Goal: Check status: Check status

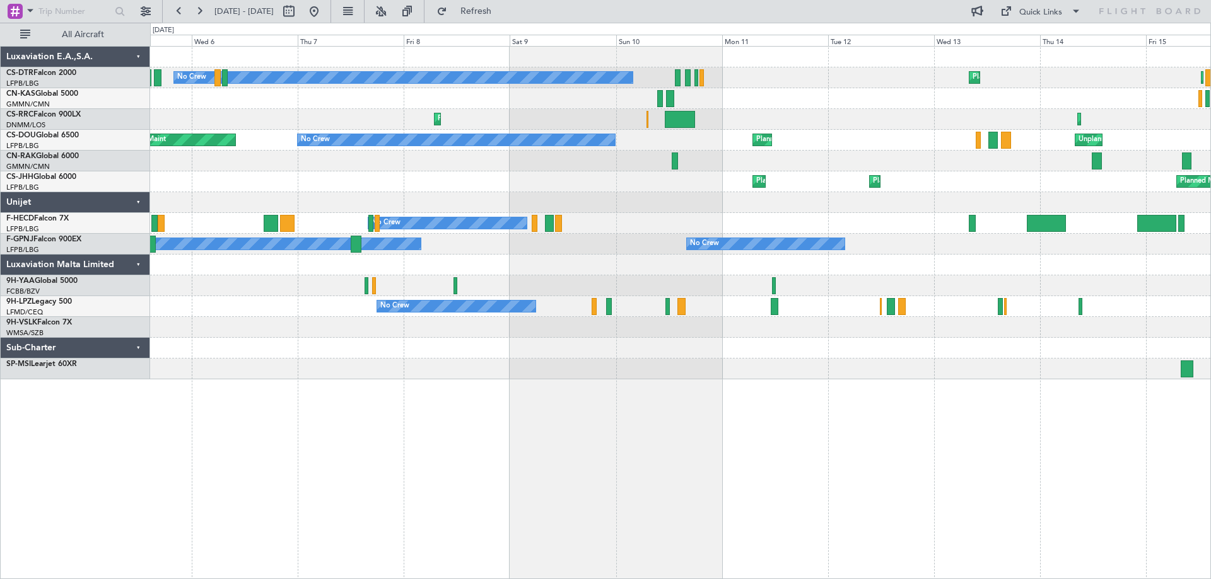
click at [772, 189] on div "Planned Maint Sofia Planned Maint [GEOGRAPHIC_DATA] ([GEOGRAPHIC_DATA]) Planned…" at bounding box center [680, 213] width 1060 height 333
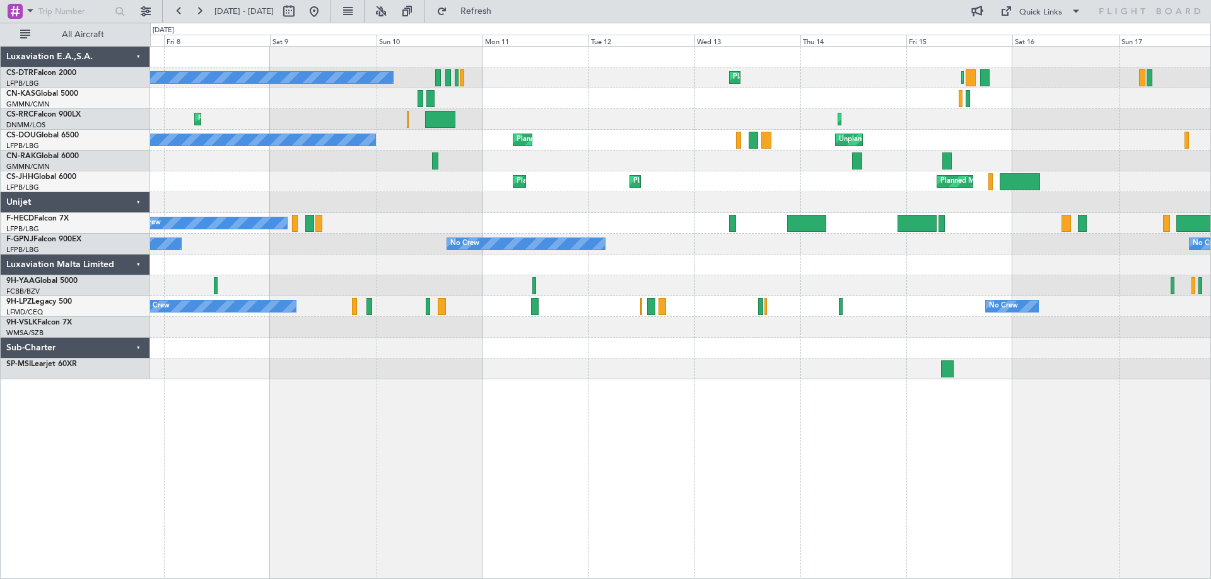
click at [726, 399] on div "Planned Maint Sofia Planned Maint [GEOGRAPHIC_DATA] ([GEOGRAPHIC_DATA]) No Crew…" at bounding box center [680, 312] width 1060 height 533
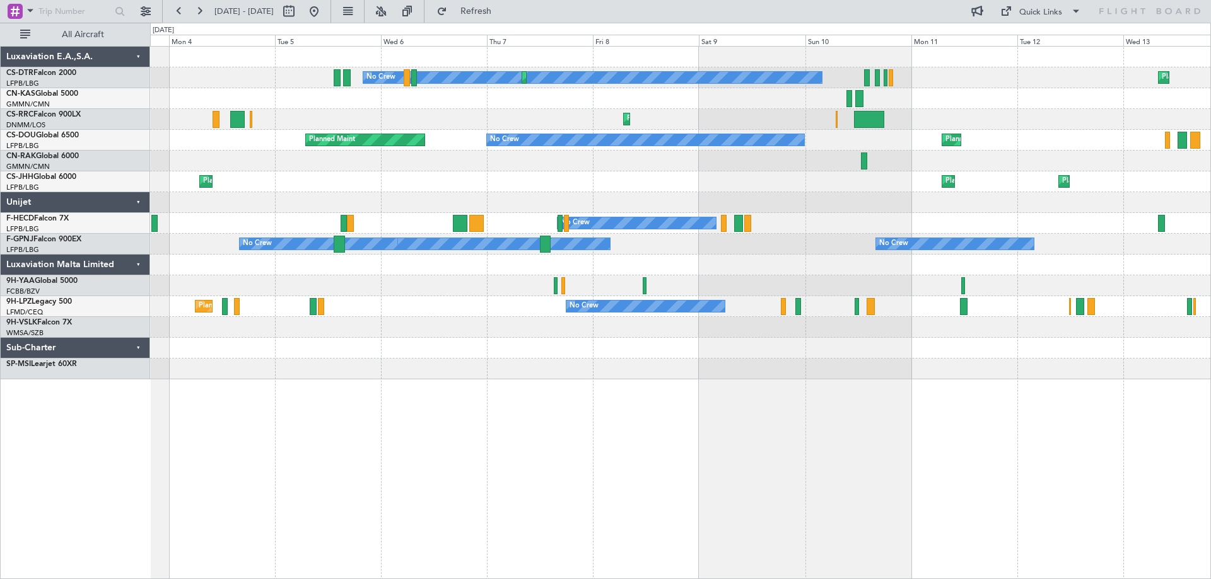
click at [919, 397] on div "Planned Maint Sofia No Crew Planned Maint Sofia Planned Maint [GEOGRAPHIC_DATA]…" at bounding box center [680, 312] width 1060 height 533
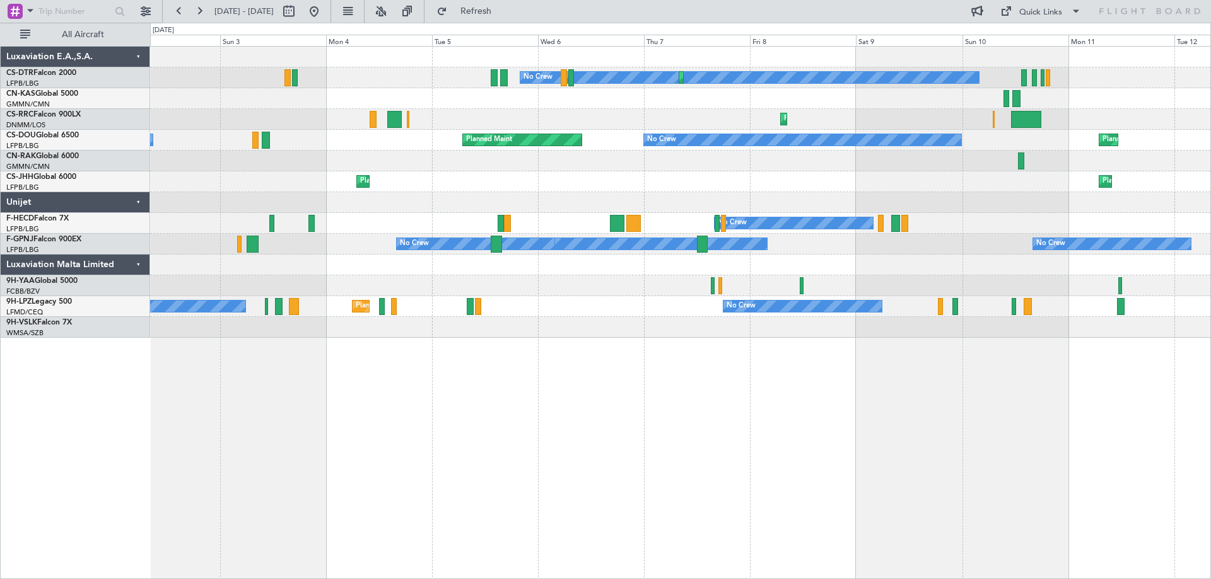
click at [465, 204] on div "No Crew Planned Maint Sofia Planned Maint Sofia Planned Maint Olbia ([GEOGRAPHI…" at bounding box center [680, 192] width 1060 height 291
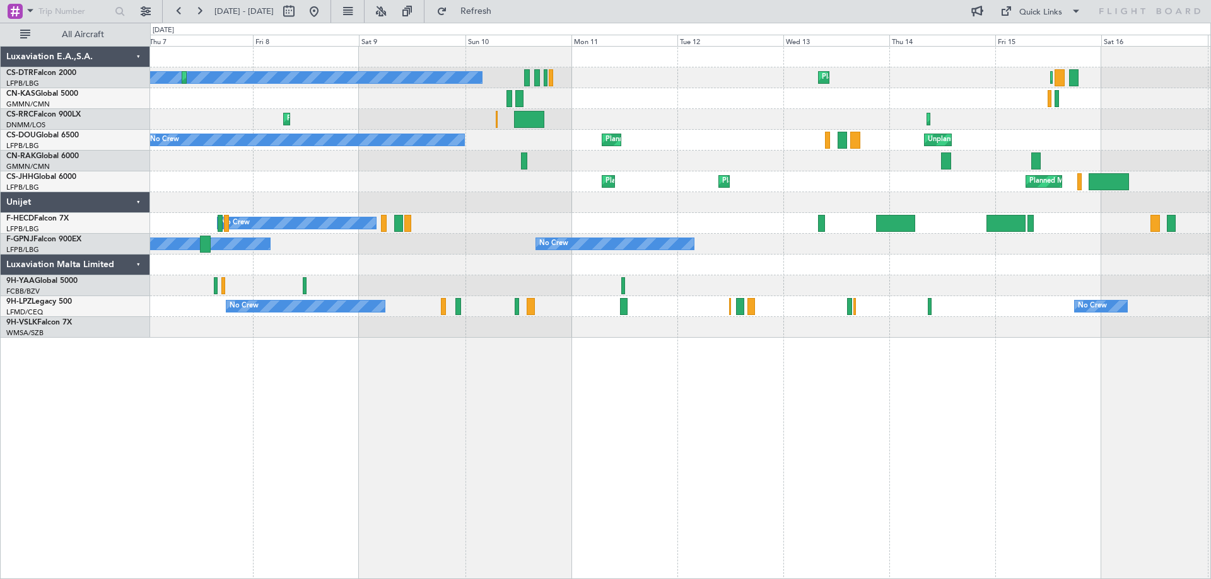
click at [548, 144] on div "No Crew Planned Maint Sofia Planned Maint Sofia Planned Maint [GEOGRAPHIC_DATA]…" at bounding box center [605, 301] width 1211 height 557
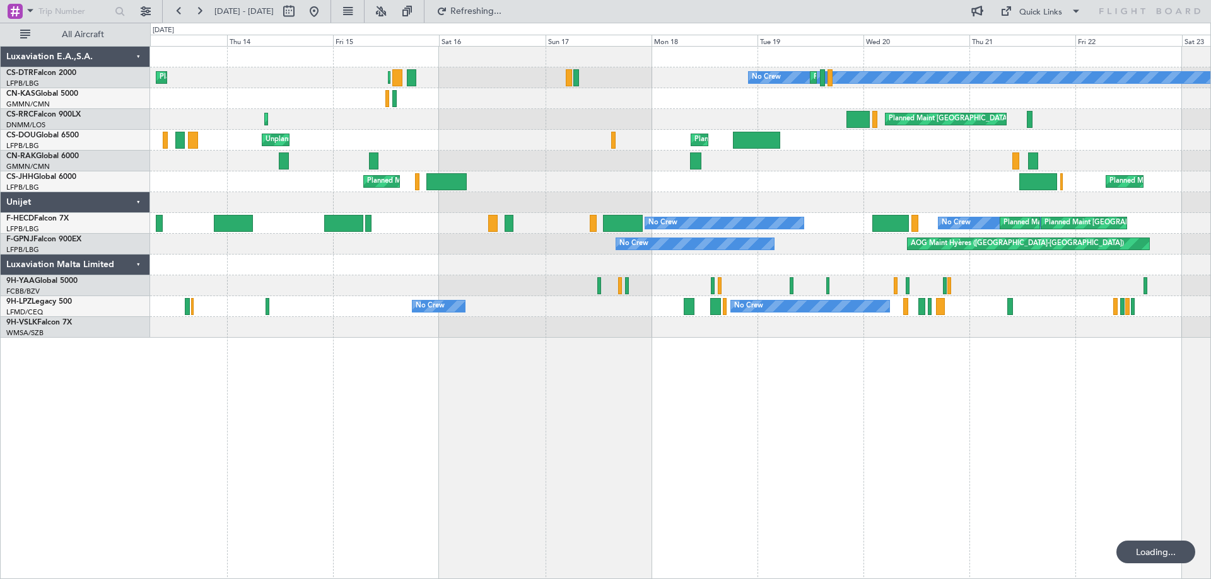
click at [507, 156] on div "Planned Maint Sofia Planned Maint [GEOGRAPHIC_DATA] ([GEOGRAPHIC_DATA]) No Crew…" at bounding box center [680, 192] width 1060 height 291
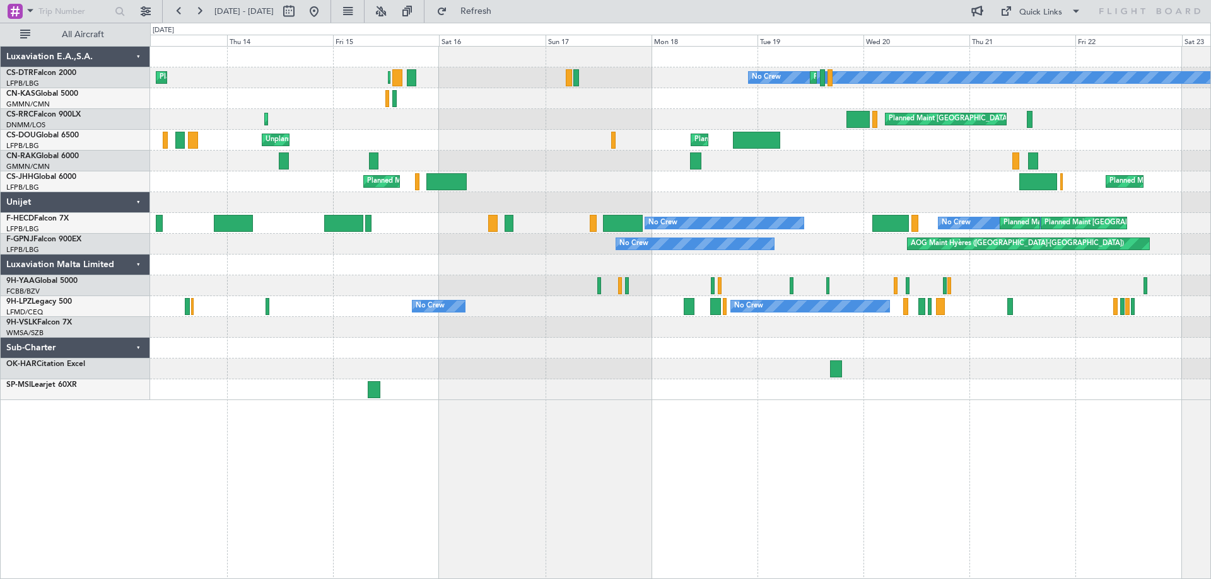
click at [695, 235] on div "Planned Maint Sofia Planned Maint [GEOGRAPHIC_DATA] ([GEOGRAPHIC_DATA]) No Crew…" at bounding box center [680, 224] width 1060 height 354
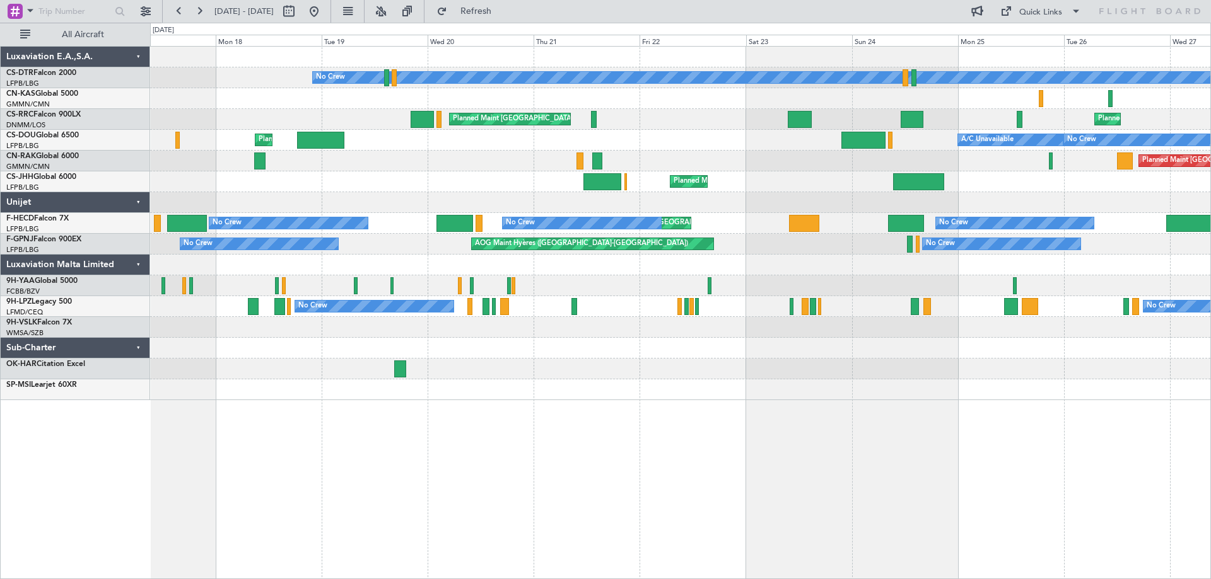
click at [379, 227] on div "Planned Maint Sofia No Crew Planned Maint [GEOGRAPHIC_DATA] ([GEOGRAPHIC_DATA])…" at bounding box center [680, 224] width 1060 height 354
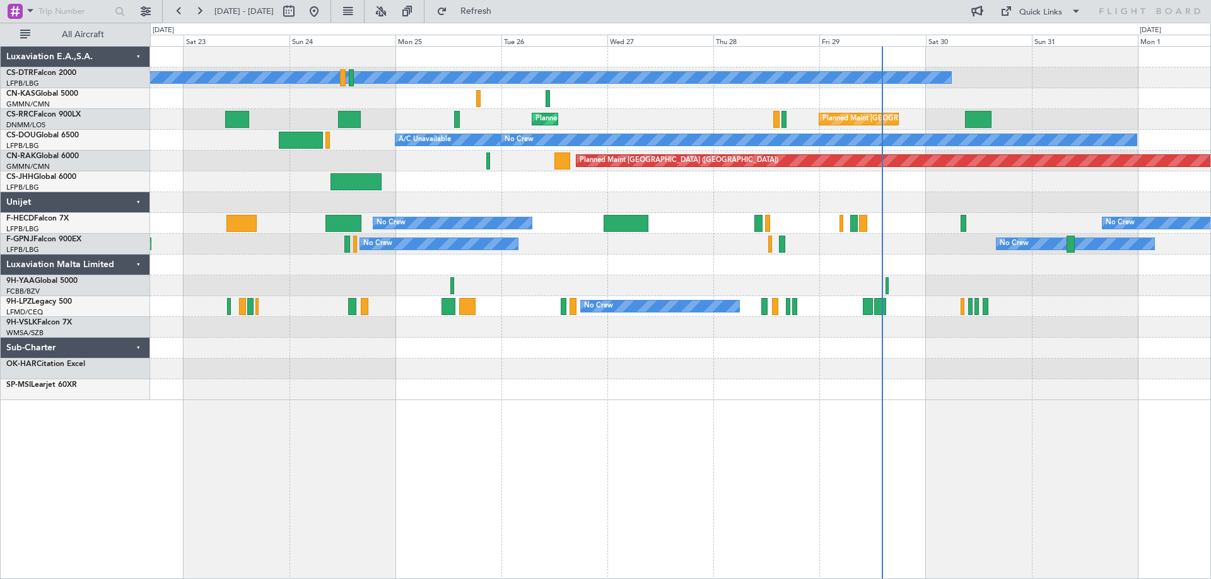
click at [830, 273] on div "No Crew Planned Maint [GEOGRAPHIC_DATA] ([GEOGRAPHIC_DATA]) Planned Maint [GEOG…" at bounding box center [680, 224] width 1060 height 354
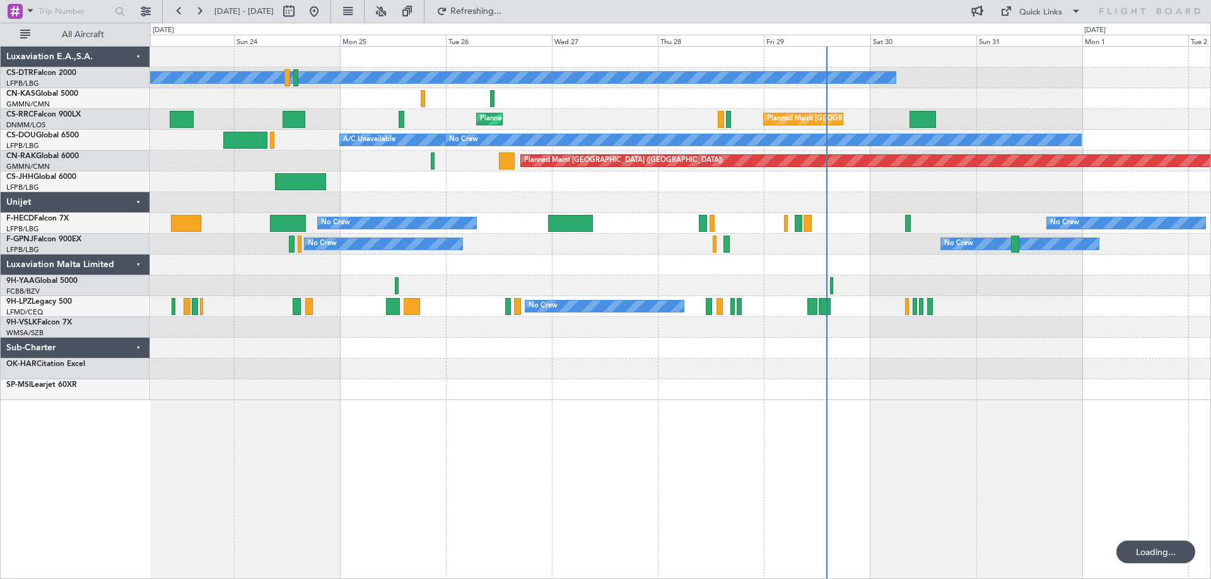
click at [775, 267] on div "No Crew Planned Maint [GEOGRAPHIC_DATA] ([GEOGRAPHIC_DATA]) Planned Maint [GEOG…" at bounding box center [680, 224] width 1060 height 354
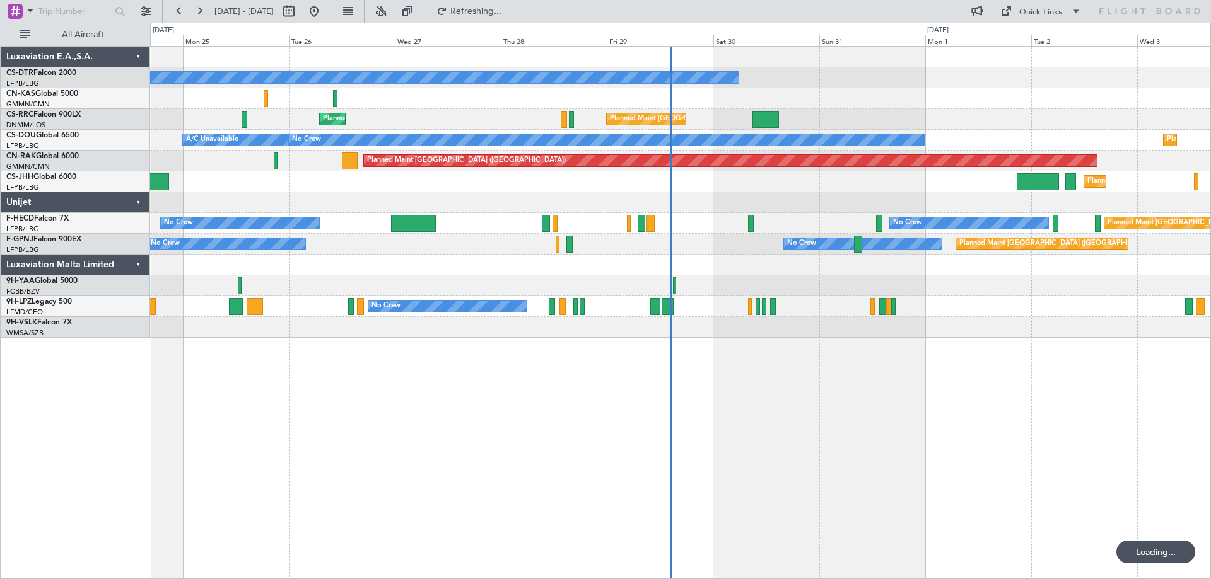
click at [293, 82] on div "No Crew Planned Maint [GEOGRAPHIC_DATA] ([GEOGRAPHIC_DATA]) Planned Maint [GEOG…" at bounding box center [680, 192] width 1060 height 291
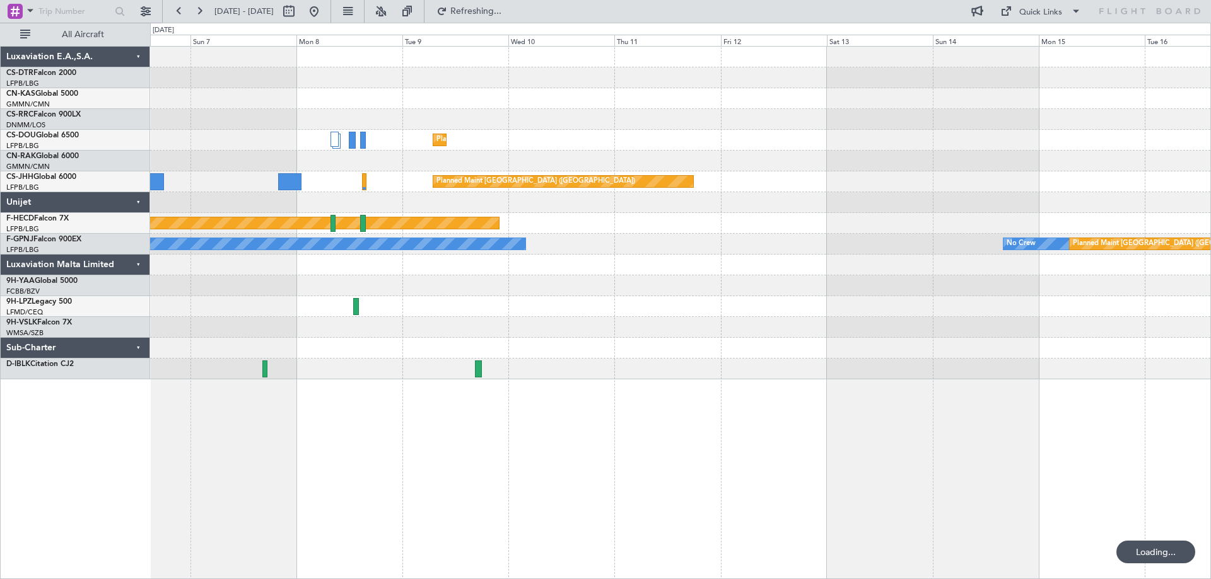
click at [603, 95] on div "Planned Maint [GEOGRAPHIC_DATA] ([GEOGRAPHIC_DATA]) Planned Maint [GEOGRAPHIC_D…" at bounding box center [680, 213] width 1060 height 333
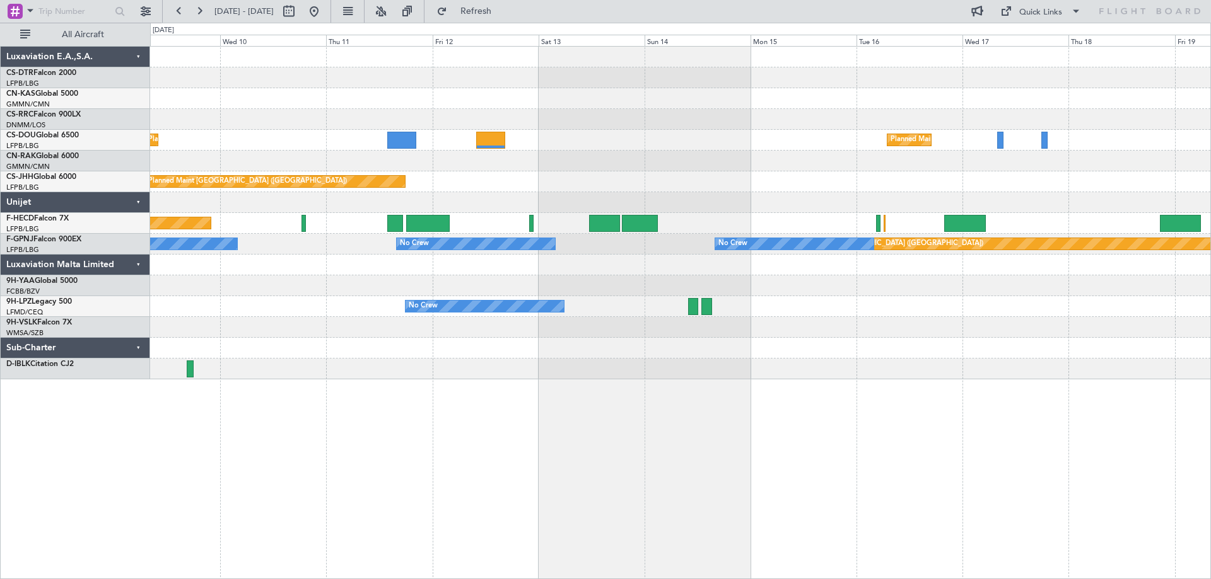
click at [567, 119] on div "Planned Maint [GEOGRAPHIC_DATA] ([GEOGRAPHIC_DATA]) Planned Maint [GEOGRAPHIC_D…" at bounding box center [680, 213] width 1060 height 333
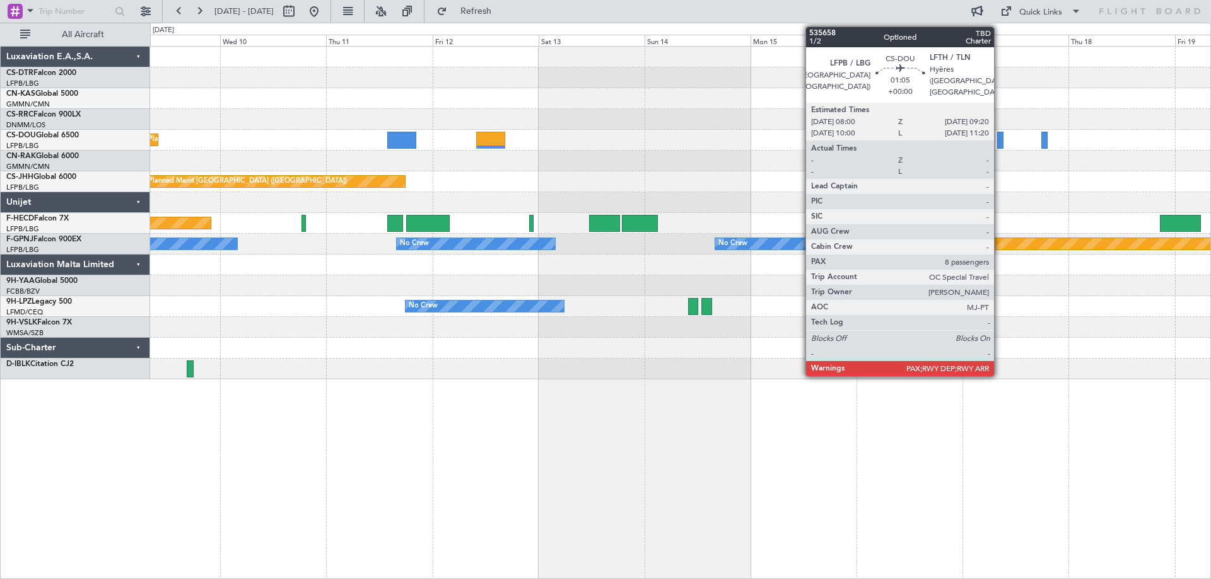
click at [755, 367] on div "Planned Maint [GEOGRAPHIC_DATA] ([GEOGRAPHIC_DATA]) Planned Maint [GEOGRAPHIC_D…" at bounding box center [680, 213] width 1060 height 333
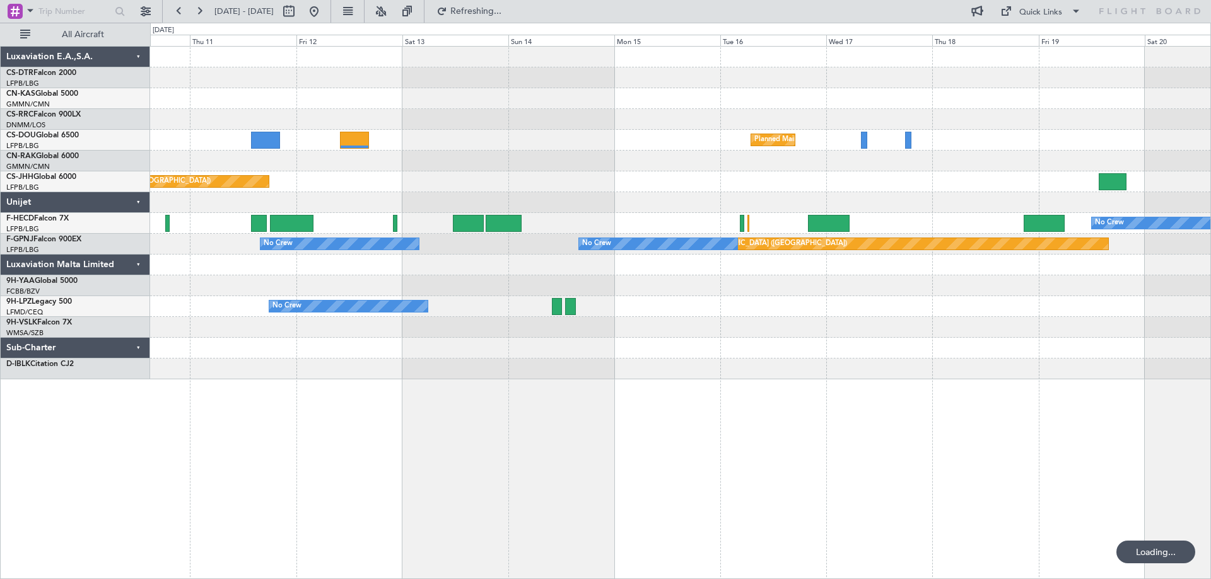
click at [898, 439] on div "Planned Maint [GEOGRAPHIC_DATA] ([GEOGRAPHIC_DATA]) Planned Maint [GEOGRAPHIC_D…" at bounding box center [680, 312] width 1060 height 533
